Goal: Task Accomplishment & Management: Use online tool/utility

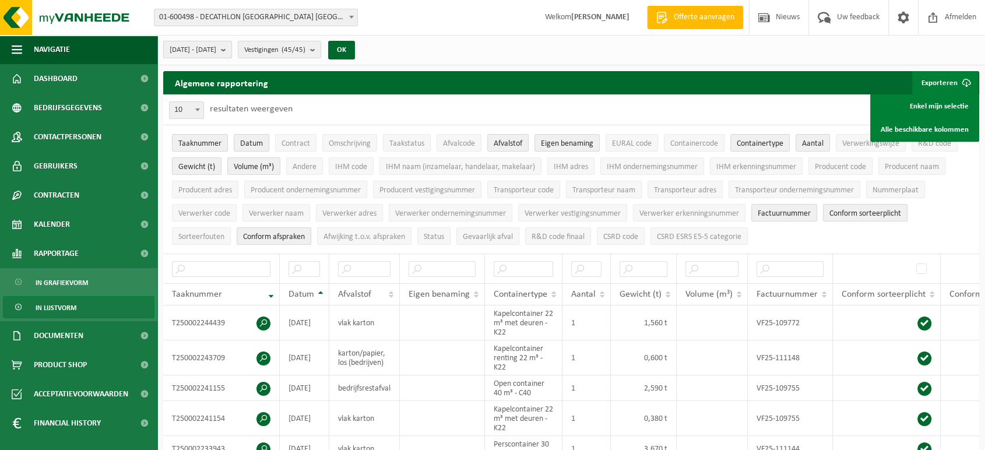
click at [231, 46] on b "submit" at bounding box center [226, 49] width 10 height 16
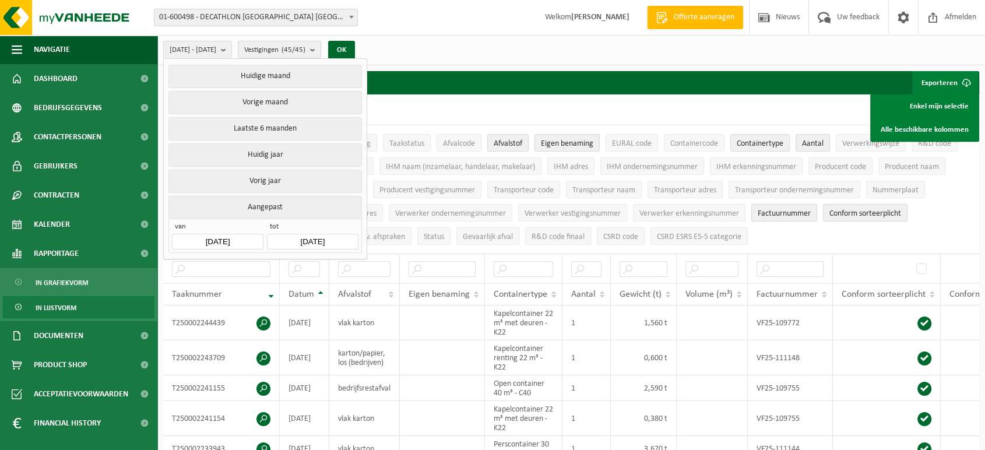
click at [216, 236] on input "[DATE]" at bounding box center [217, 242] width 91 height 16
click at [234, 209] on button "Aangepast" at bounding box center [264, 207] width 193 height 23
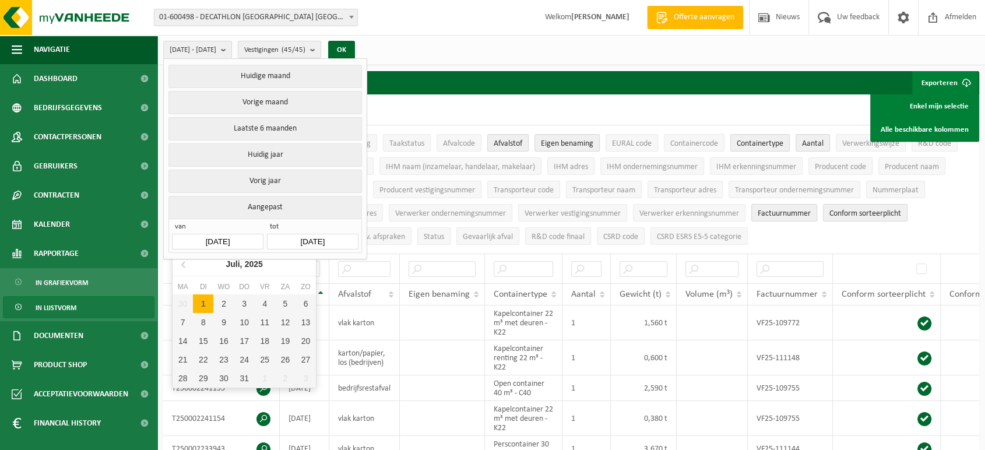
click at [218, 237] on input "[DATE]" at bounding box center [217, 242] width 91 height 16
click at [231, 47] on b "submit" at bounding box center [226, 49] width 10 height 17
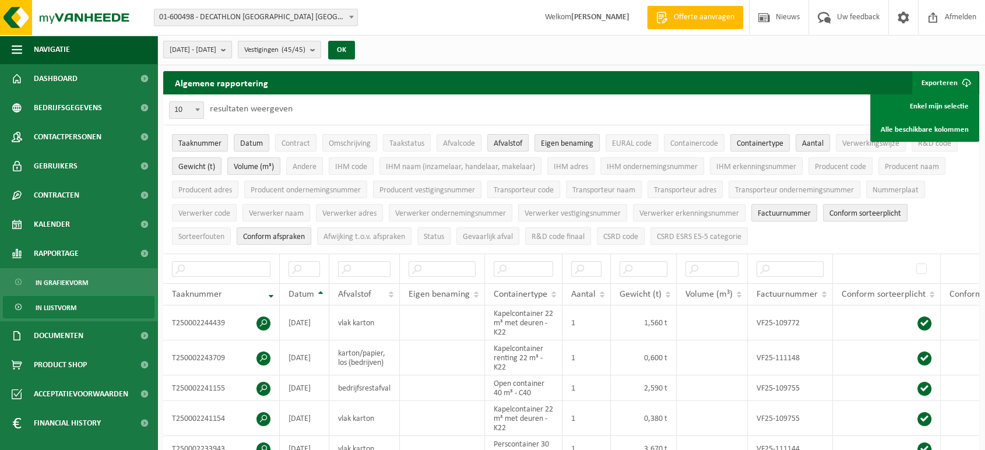
click at [216, 49] on span "[DATE] - [DATE]" at bounding box center [193, 49] width 47 height 17
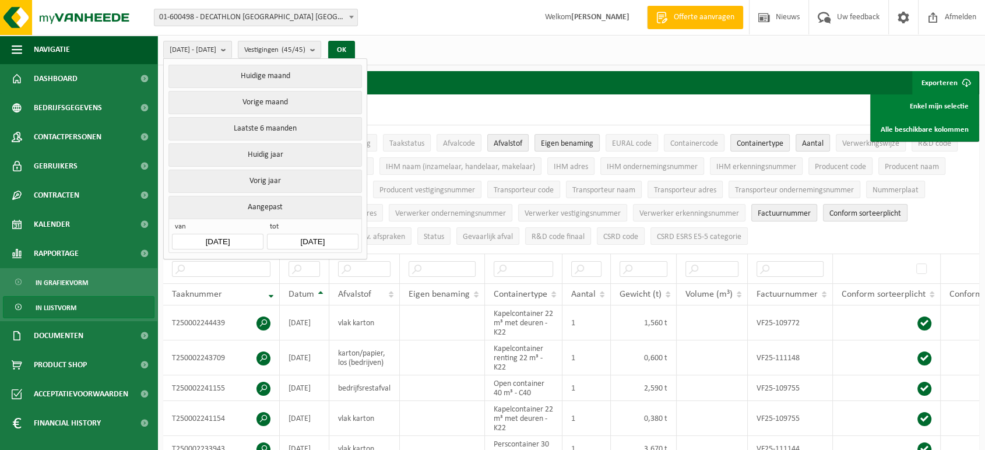
click at [329, 237] on input "[DATE]" at bounding box center [312, 242] width 91 height 16
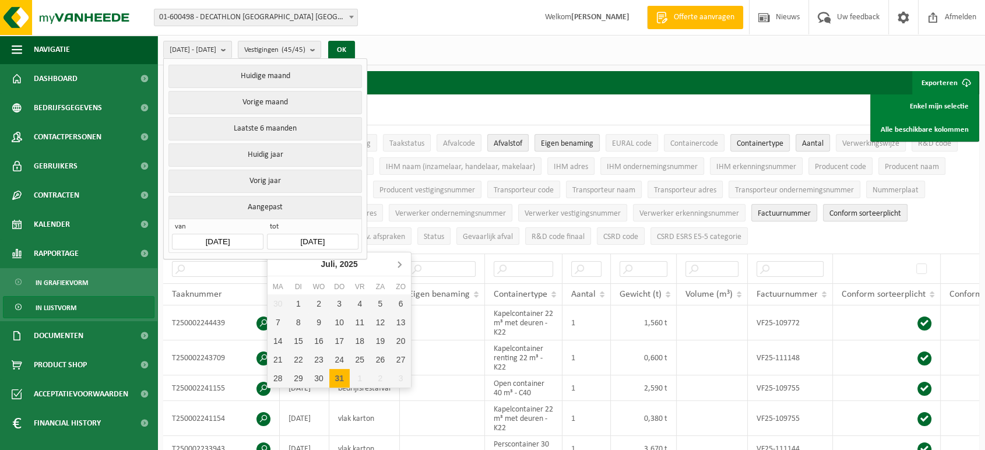
click at [399, 263] on icon at bounding box center [399, 265] width 3 height 6
click at [398, 372] on div "31" at bounding box center [400, 378] width 20 height 19
type input "[DATE]"
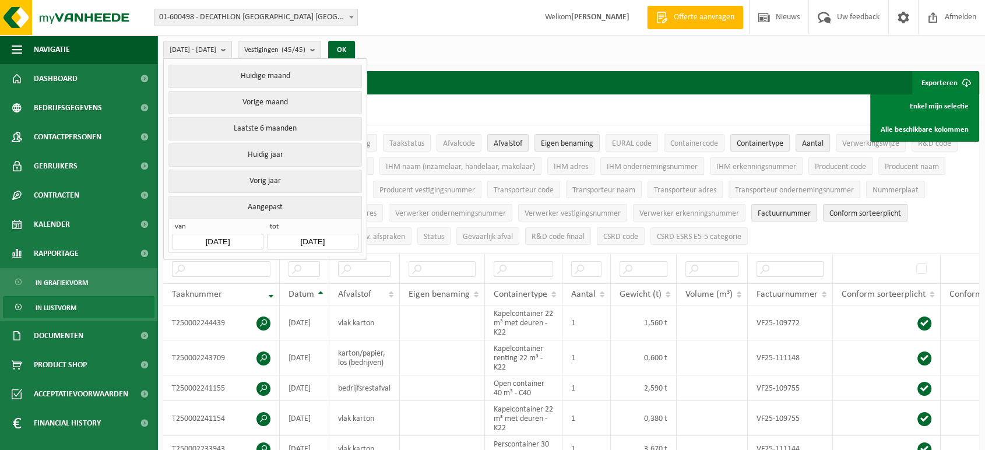
click at [232, 240] on input "[DATE]" at bounding box center [217, 242] width 91 height 16
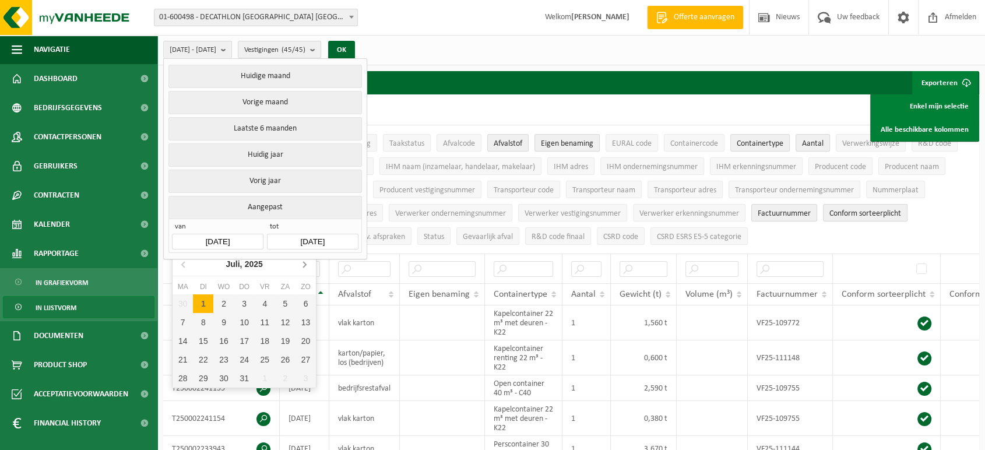
click at [302, 265] on icon at bounding box center [304, 264] width 19 height 19
click at [266, 302] on div "1" at bounding box center [265, 303] width 20 height 19
type input "[DATE]"
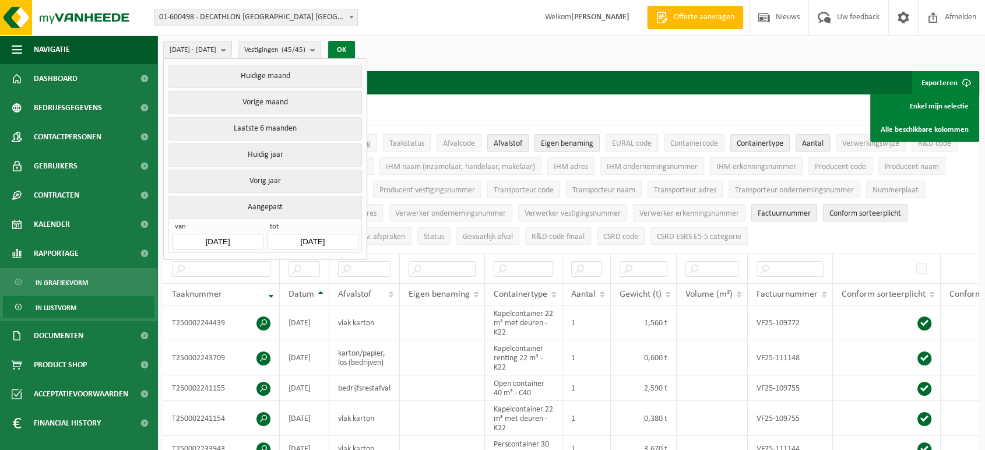
click at [355, 50] on button "OK" at bounding box center [341, 50] width 27 height 19
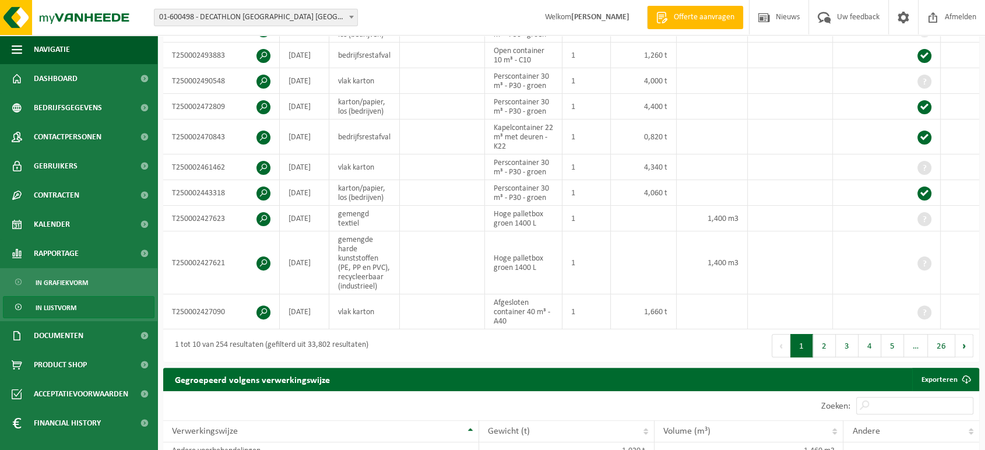
scroll to position [266, 0]
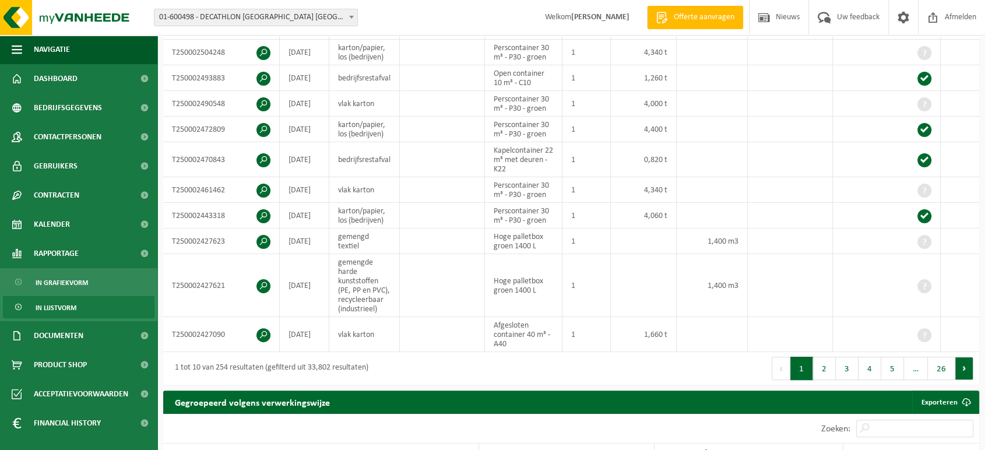
click at [965, 372] on button "Volgende" at bounding box center [964, 368] width 18 height 23
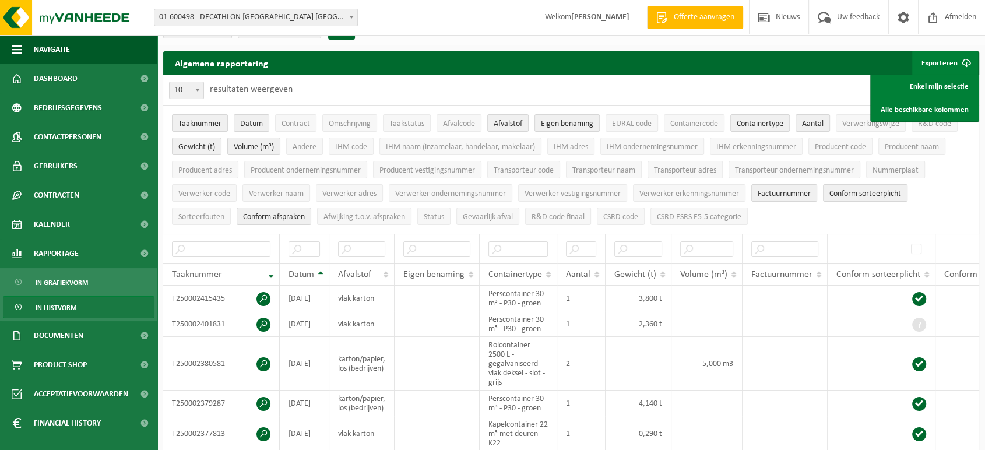
scroll to position [0, 0]
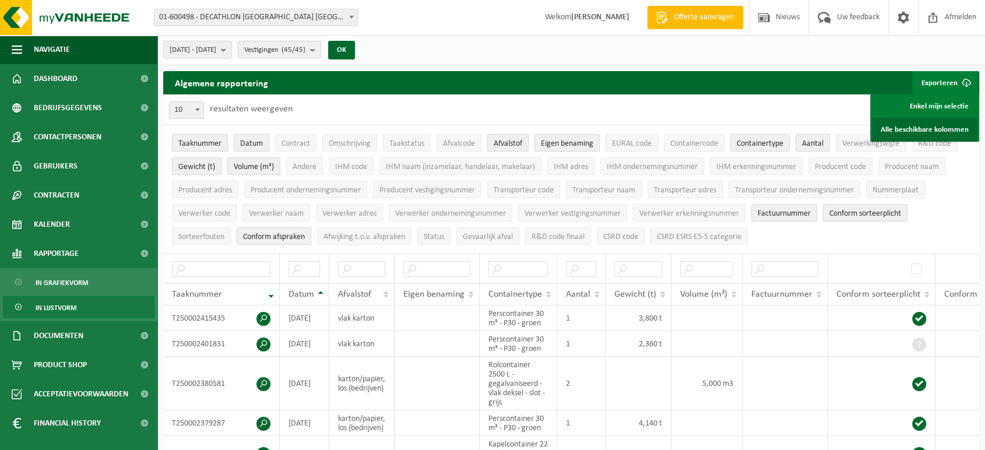
click at [915, 132] on link "Alle beschikbare kolommen" at bounding box center [924, 129] width 105 height 23
